Goal: Register for event/course

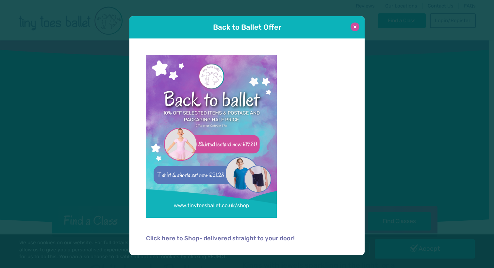
click at [354, 27] on button at bounding box center [354, 27] width 9 height 9
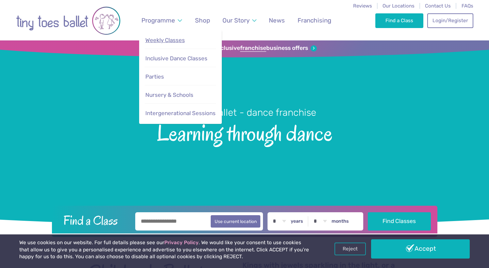
click at [165, 40] on span "Weekly Classes" at bounding box center [164, 40] width 39 height 7
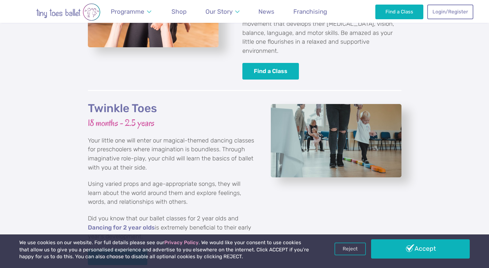
scroll to position [809, 0]
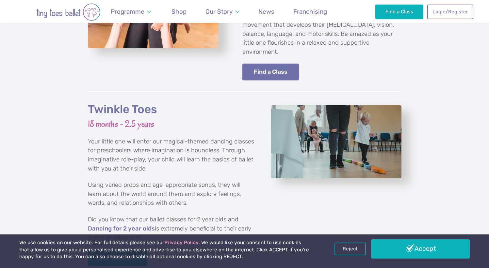
click at [264, 64] on link "Find a Class" at bounding box center [270, 72] width 57 height 17
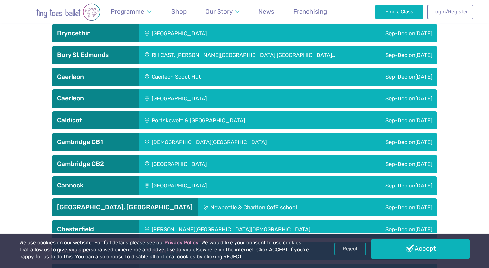
scroll to position [489, 0]
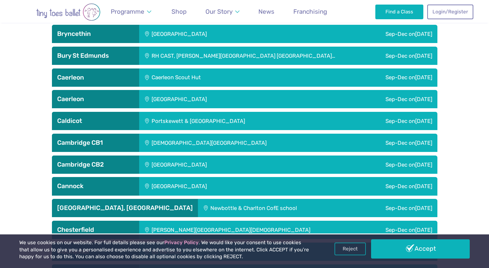
click at [400, 163] on div "Sep-Dec on Saturday" at bounding box center [371, 165] width 131 height 18
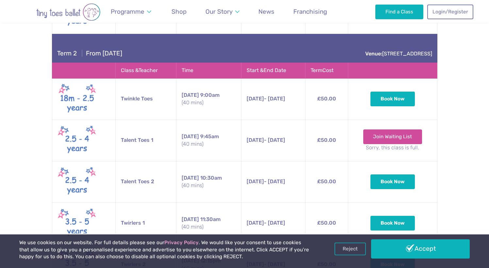
scroll to position [881, 0]
